Goal: Book appointment/travel/reservation

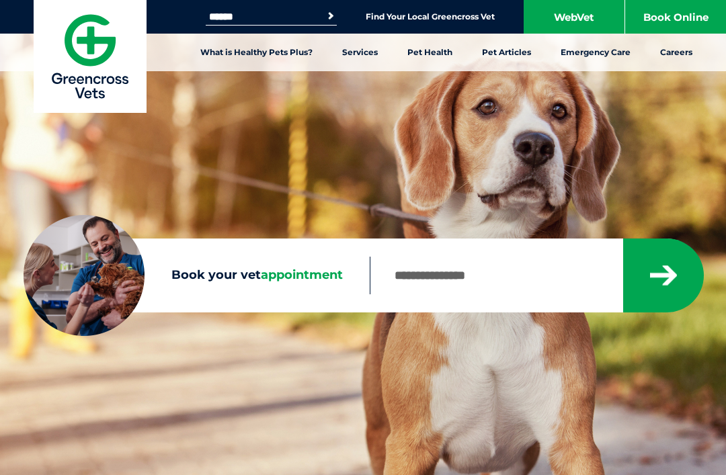
click at [544, 280] on input "Book your vet appointment" at bounding box center [496, 276] width 252 height 38
type input "****"
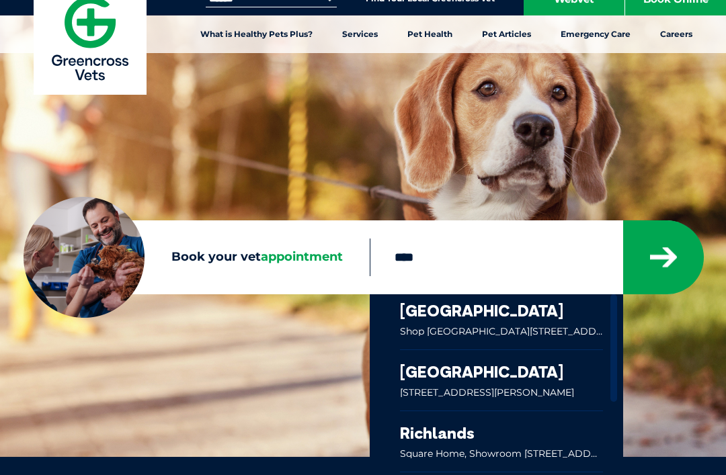
scroll to position [32, 0]
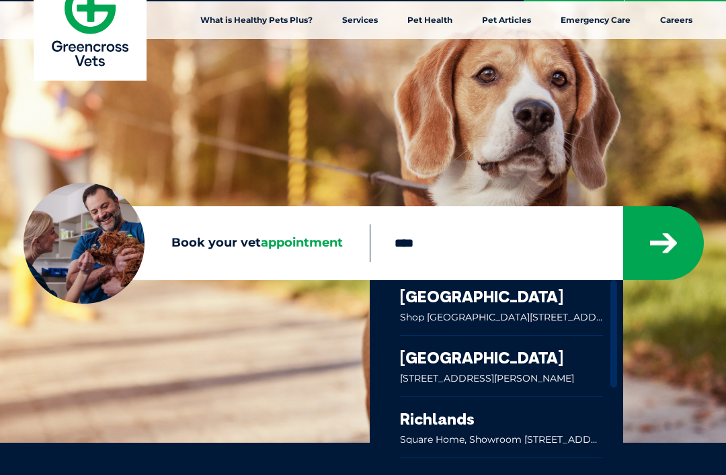
click at [514, 304] on link at bounding box center [501, 307] width 203 height 55
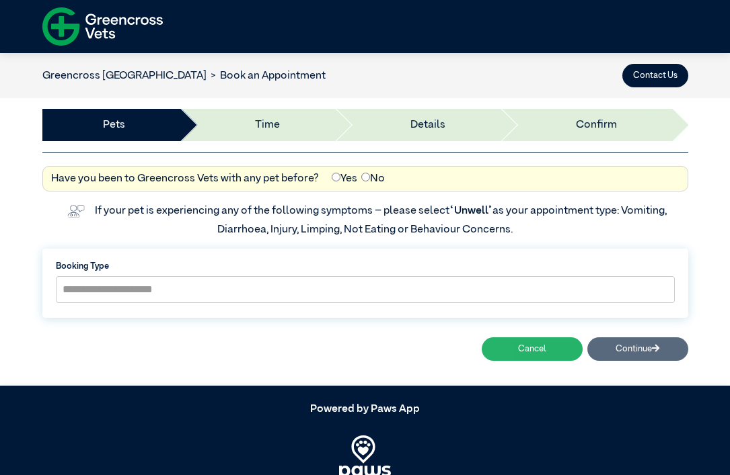
click at [538, 345] on button "Cancel" at bounding box center [532, 350] width 101 height 24
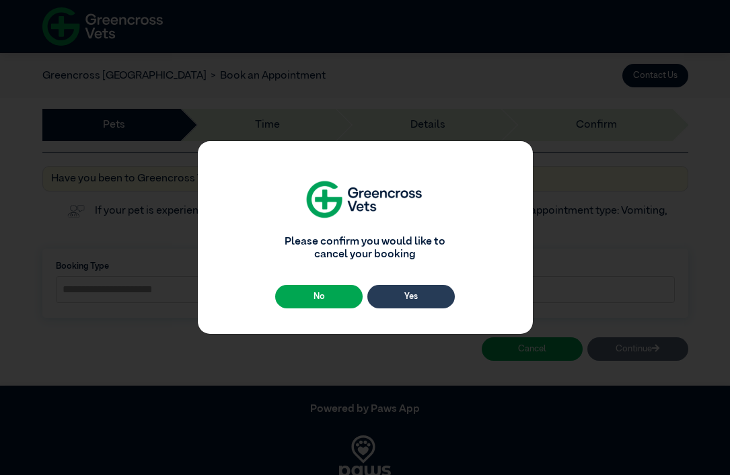
click at [409, 289] on button "Yes" at bounding box center [410, 297] width 87 height 24
